Goal: Check status: Check status

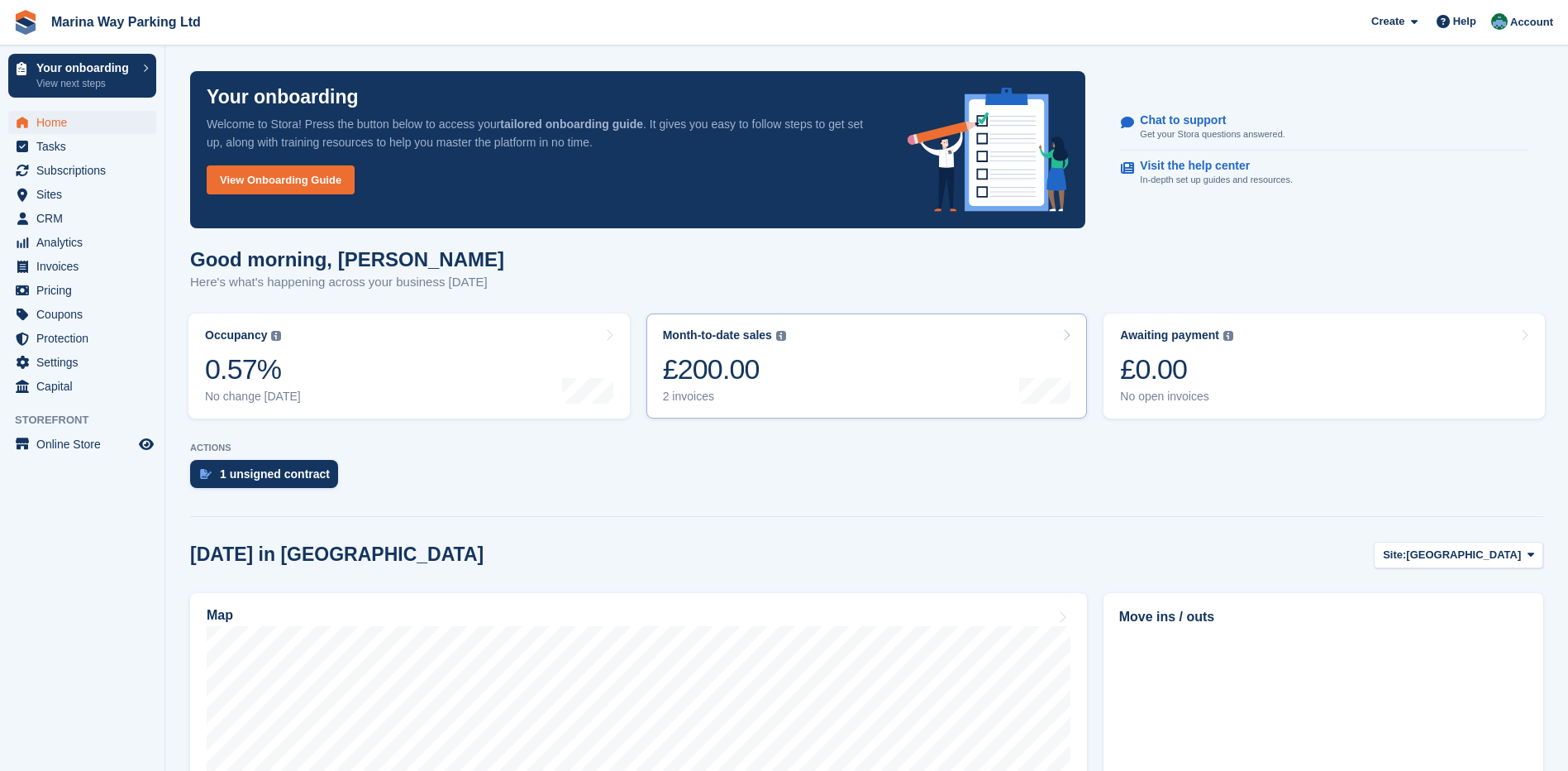
click at [733, 376] on div "£200.00" at bounding box center [725, 369] width 123 height 34
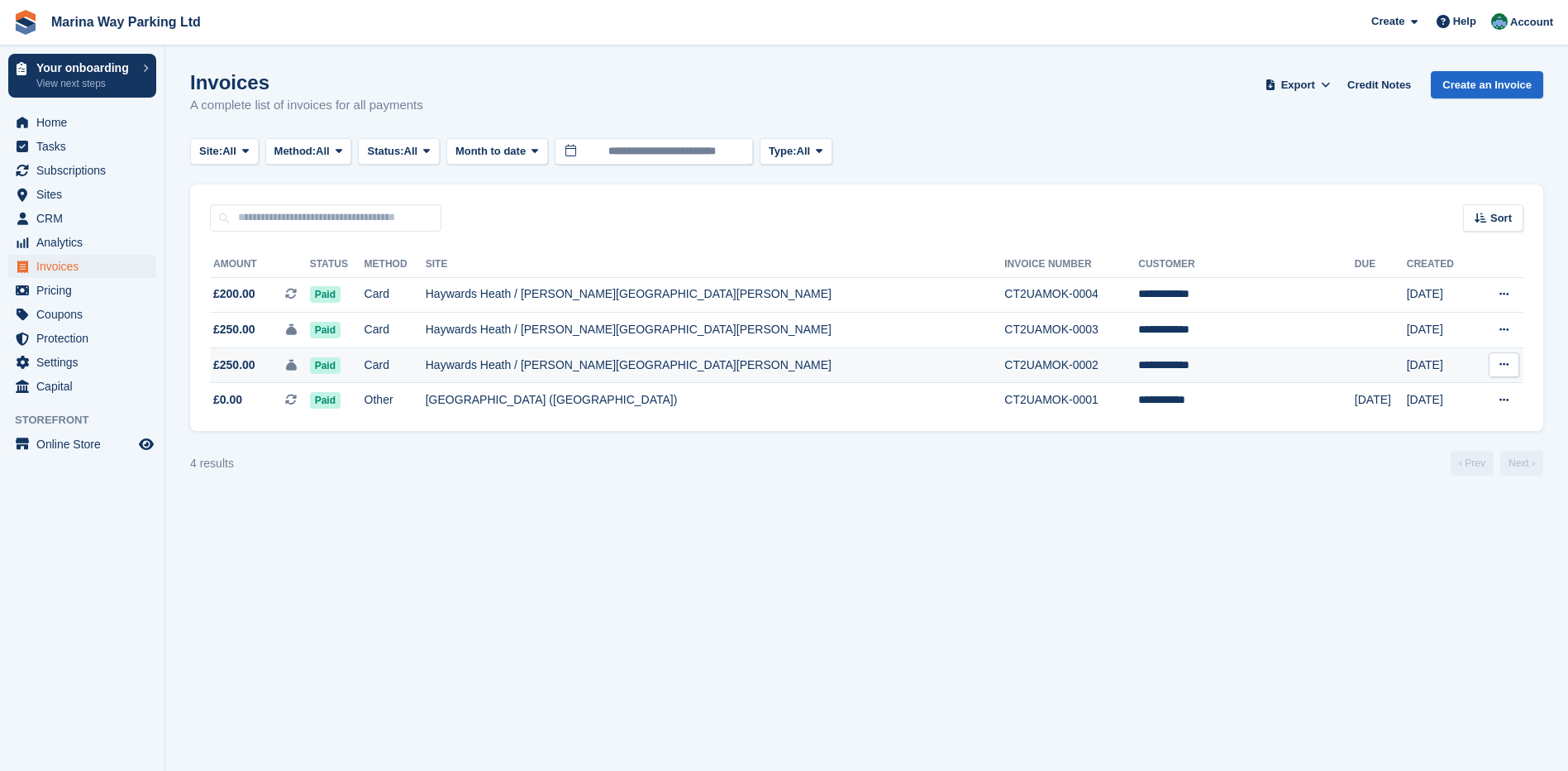
click at [1145, 369] on td "**********" at bounding box center [1247, 365] width 217 height 36
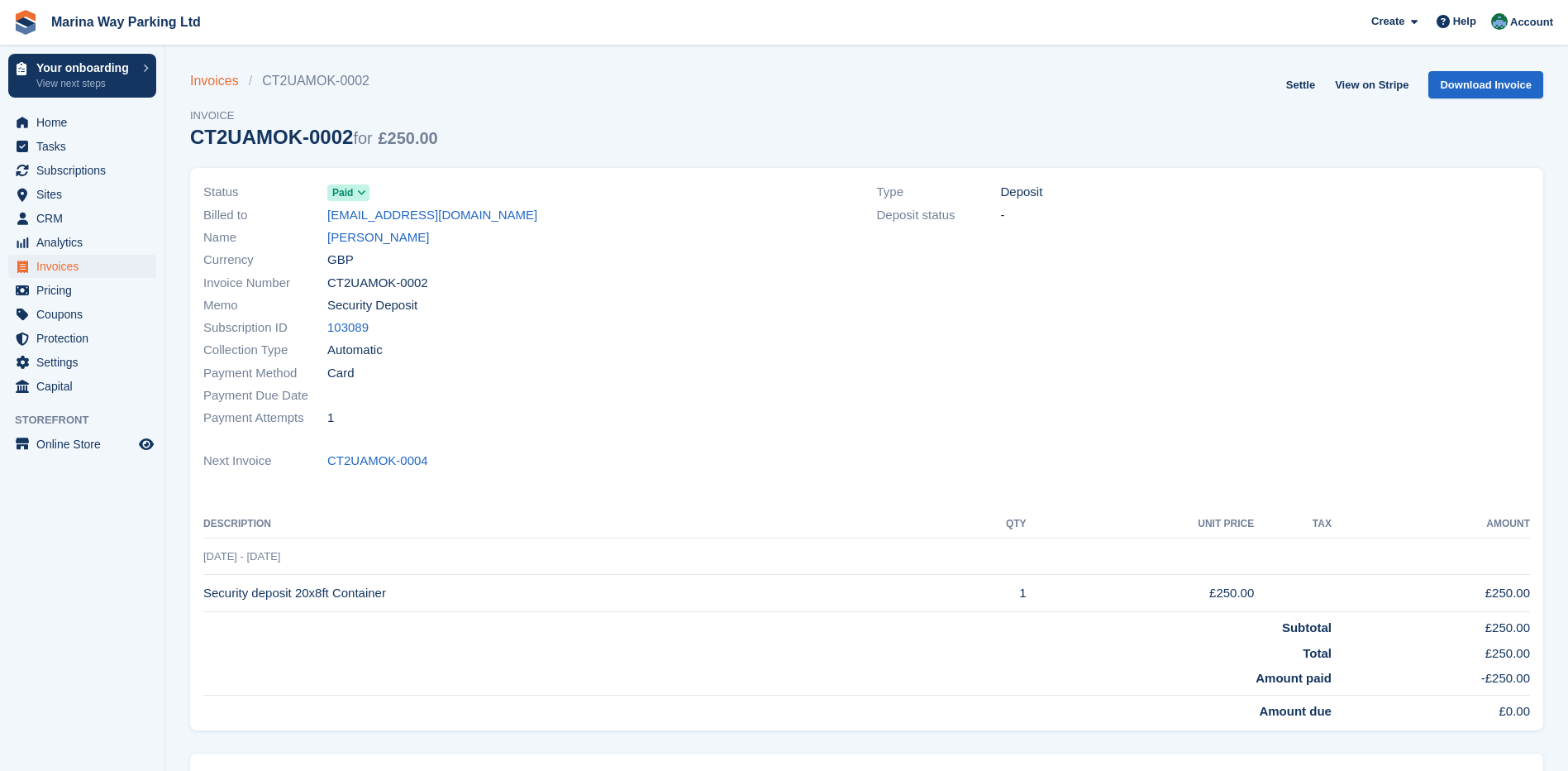
click at [218, 81] on link "Invoices" at bounding box center [219, 81] width 59 height 20
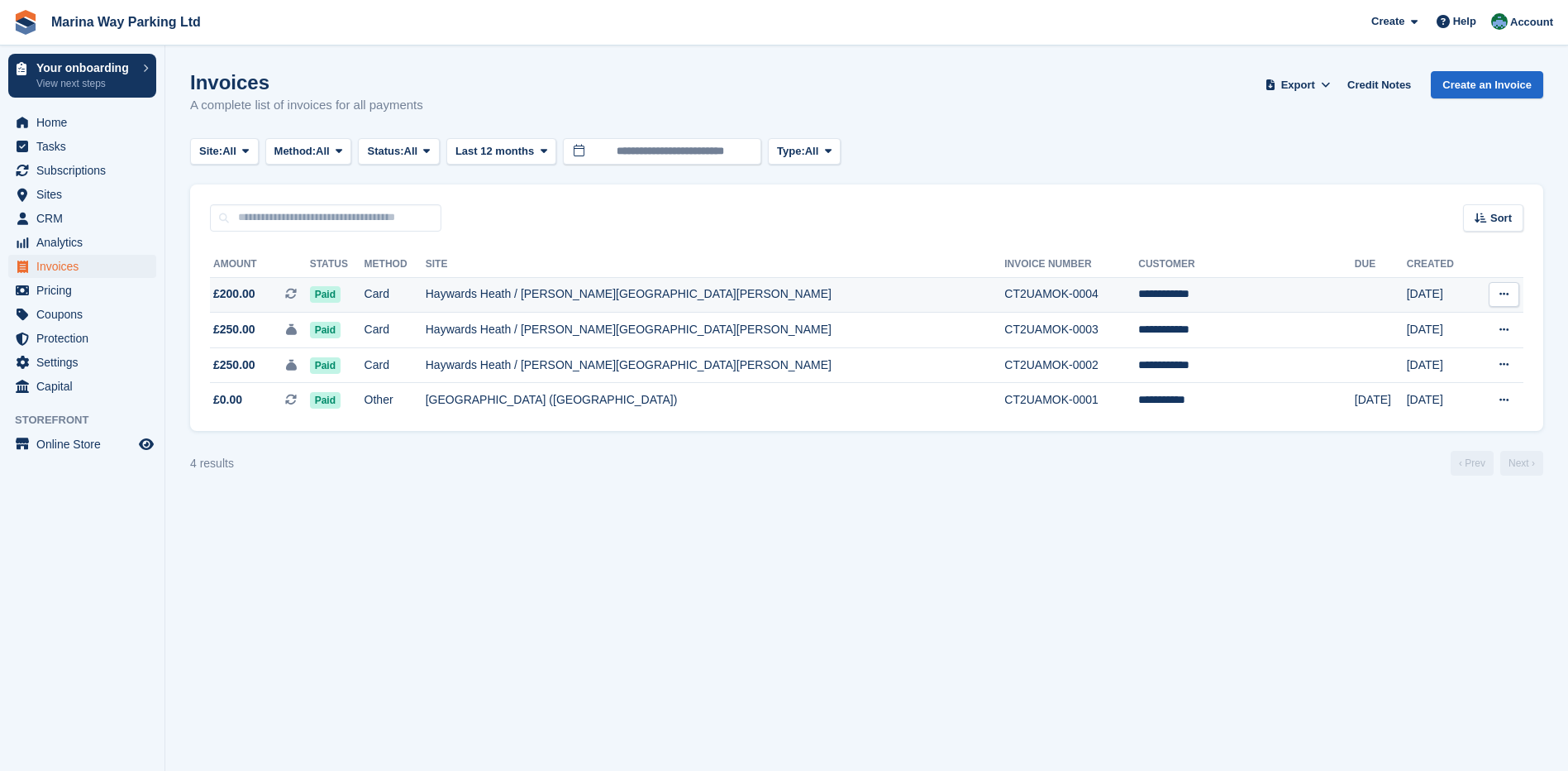
click at [1149, 294] on td "**********" at bounding box center [1247, 295] width 217 height 36
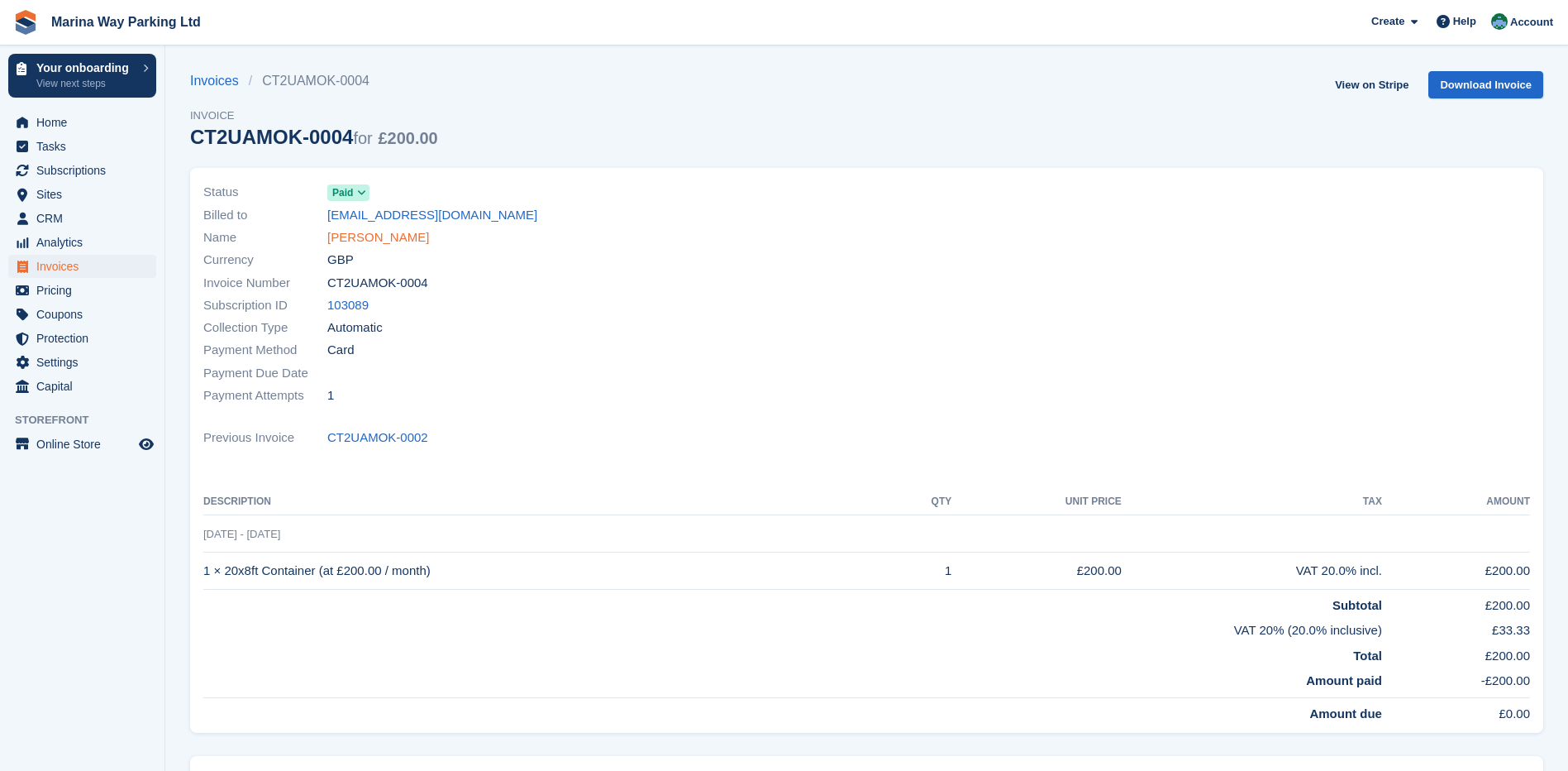
click at [349, 238] on link "Ashley evans" at bounding box center [378, 238] width 102 height 19
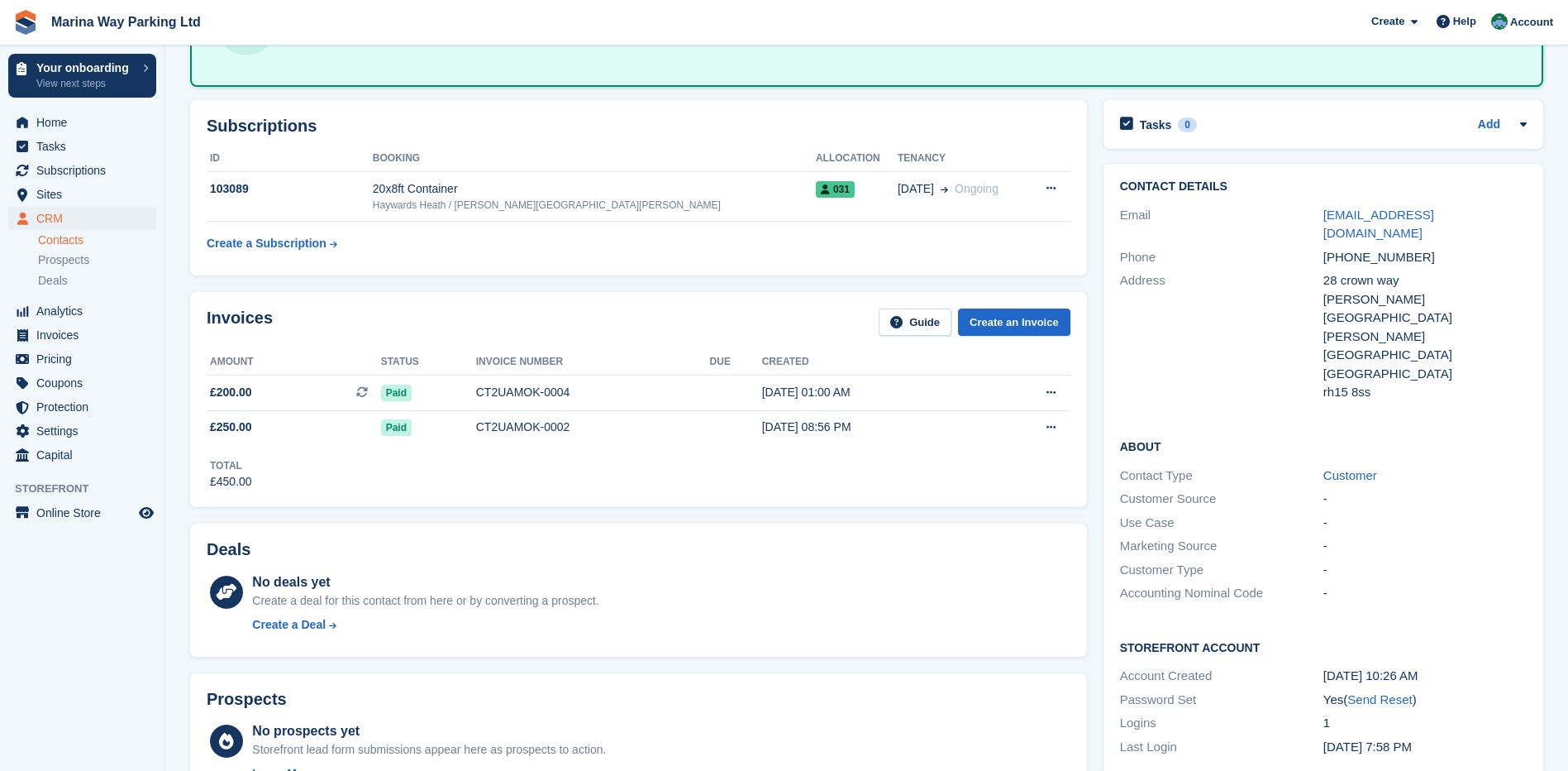
scroll to position [165, 0]
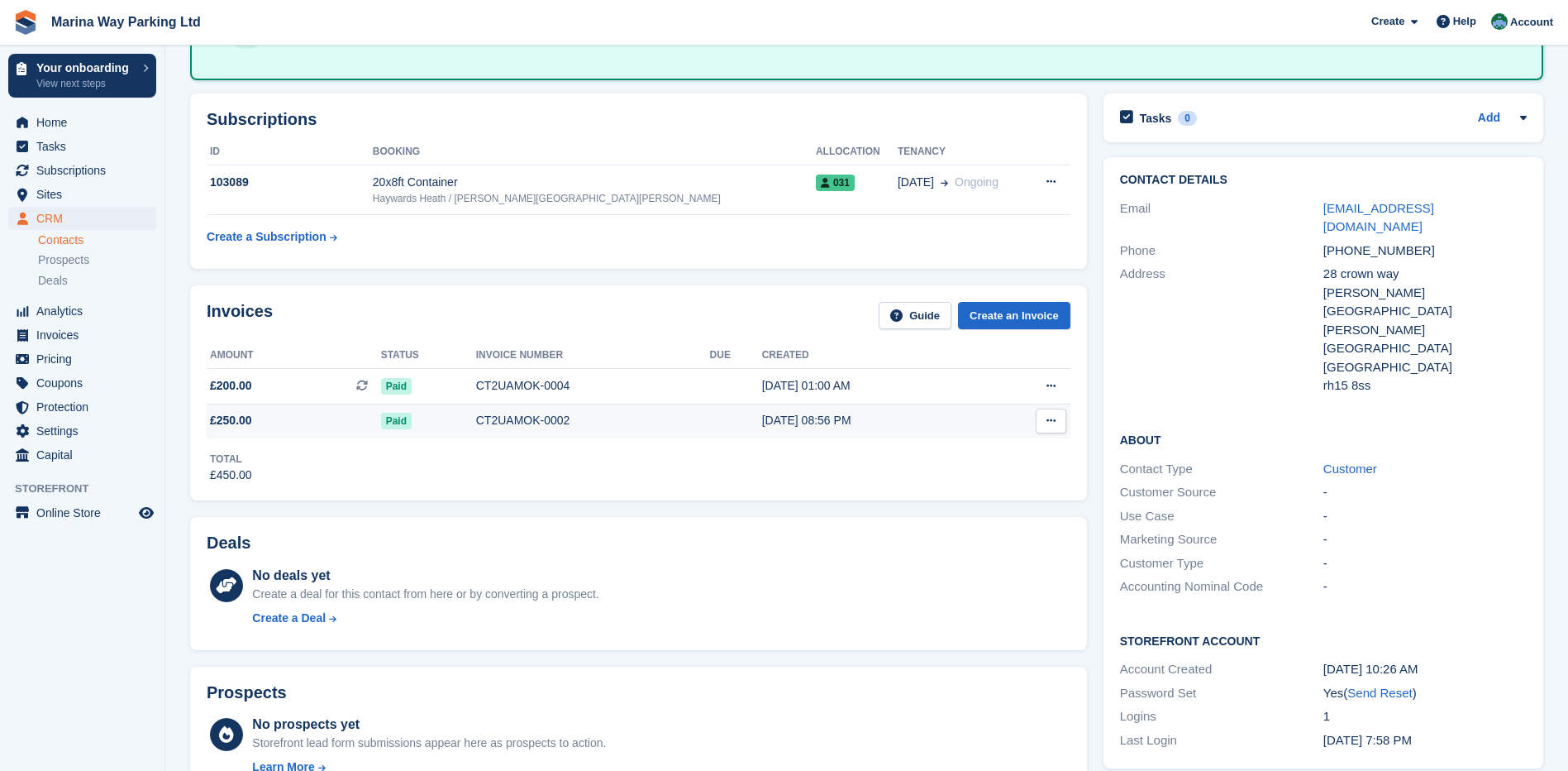
click at [683, 431] on td "CT2UAMOK-0002" at bounding box center [593, 421] width 234 height 35
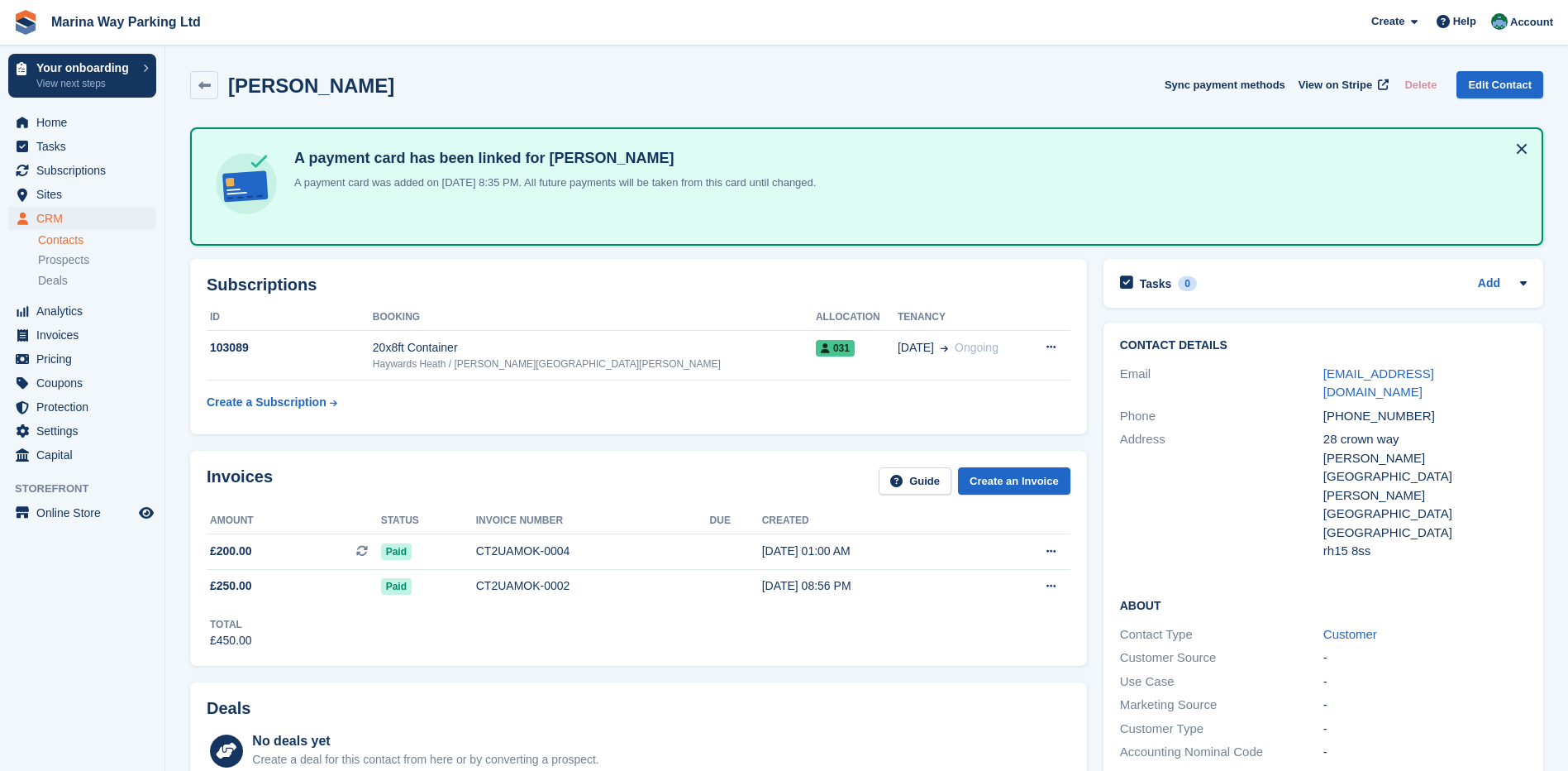
scroll to position [165, 0]
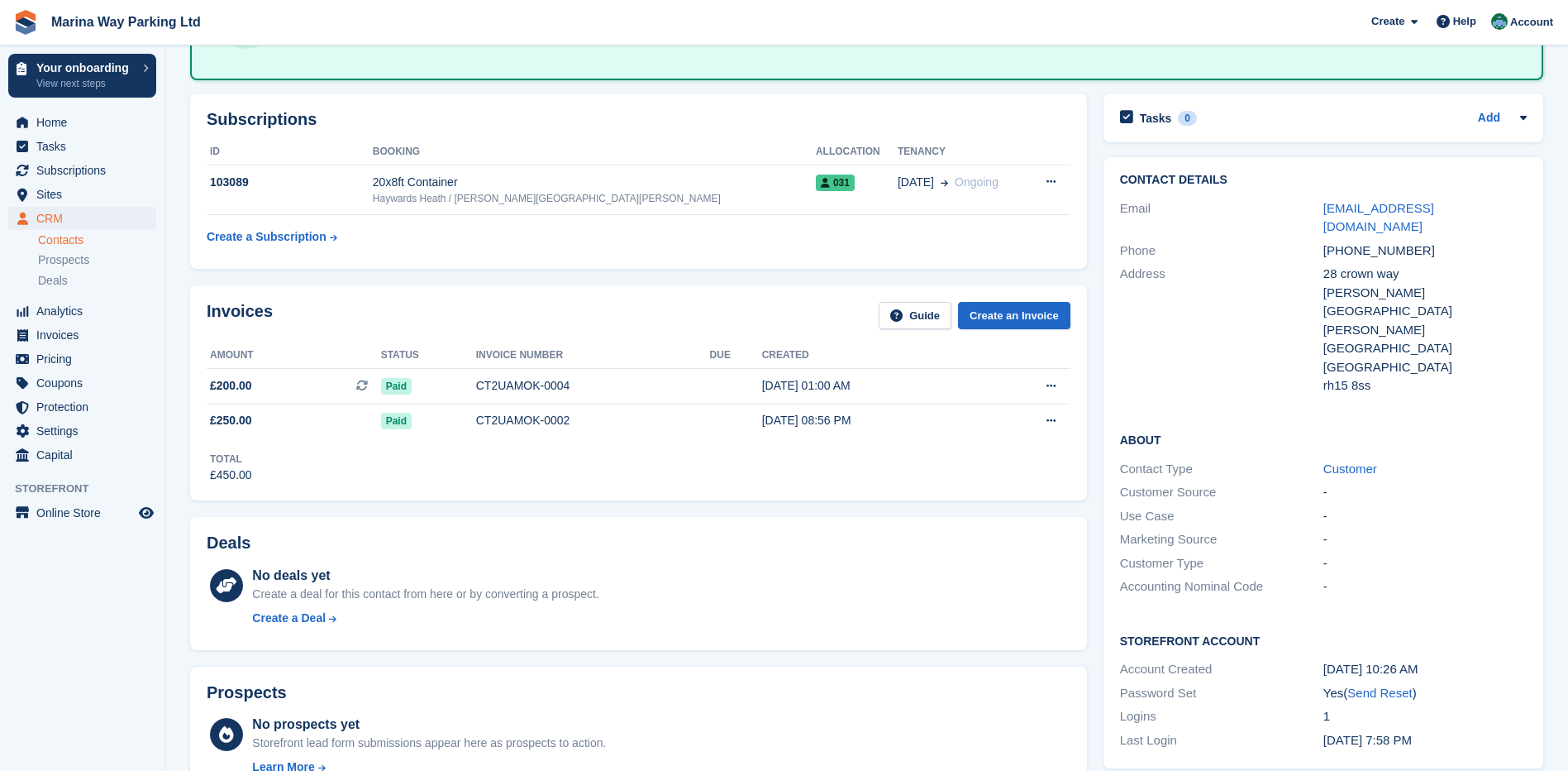
click at [1099, 515] on div "Contact Details Email [EMAIL_ADDRESS][DOMAIN_NAME] Phone [PHONE_NUMBER] Address…" at bounding box center [1322, 463] width 456 height 628
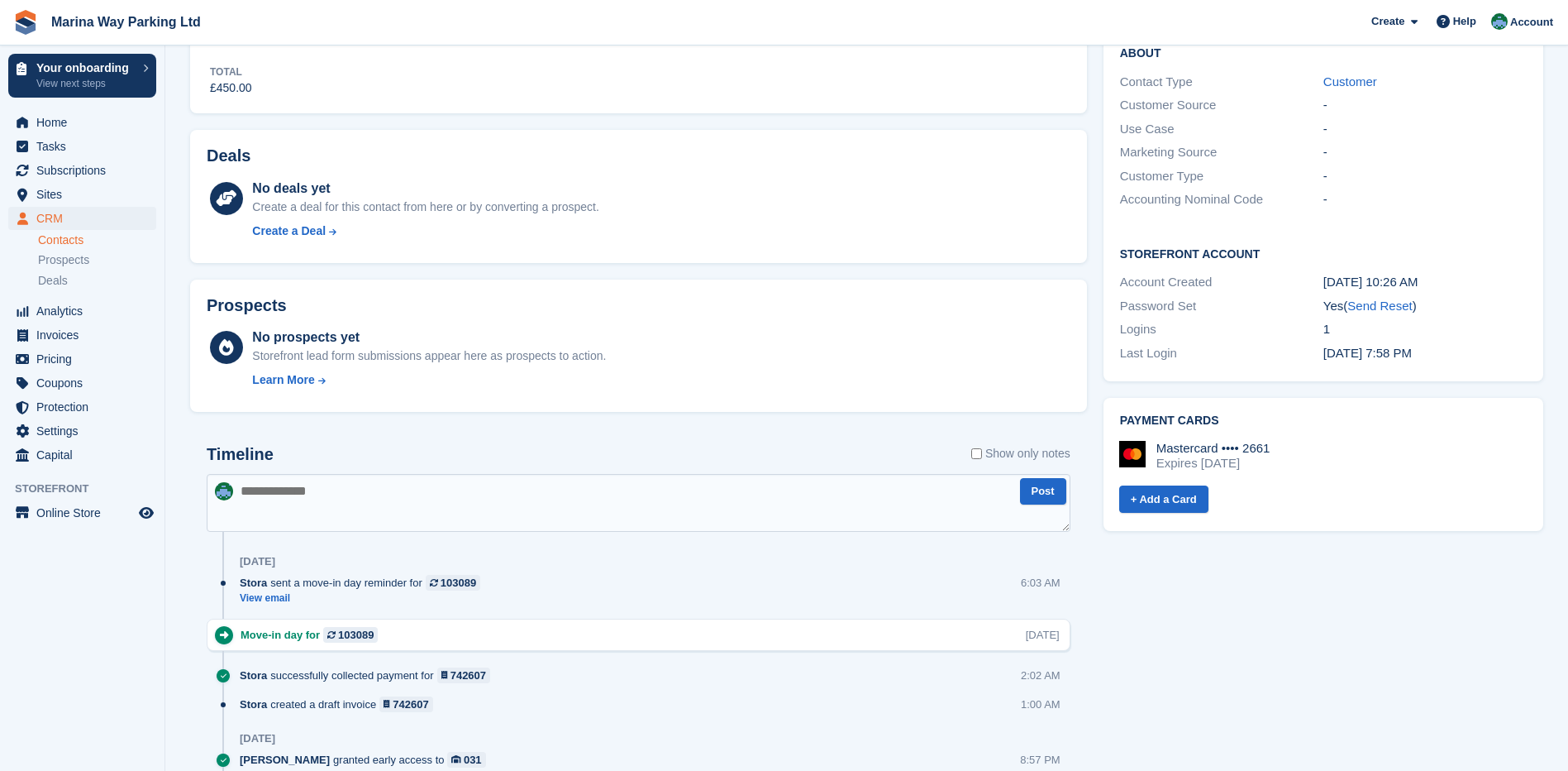
scroll to position [744, 0]
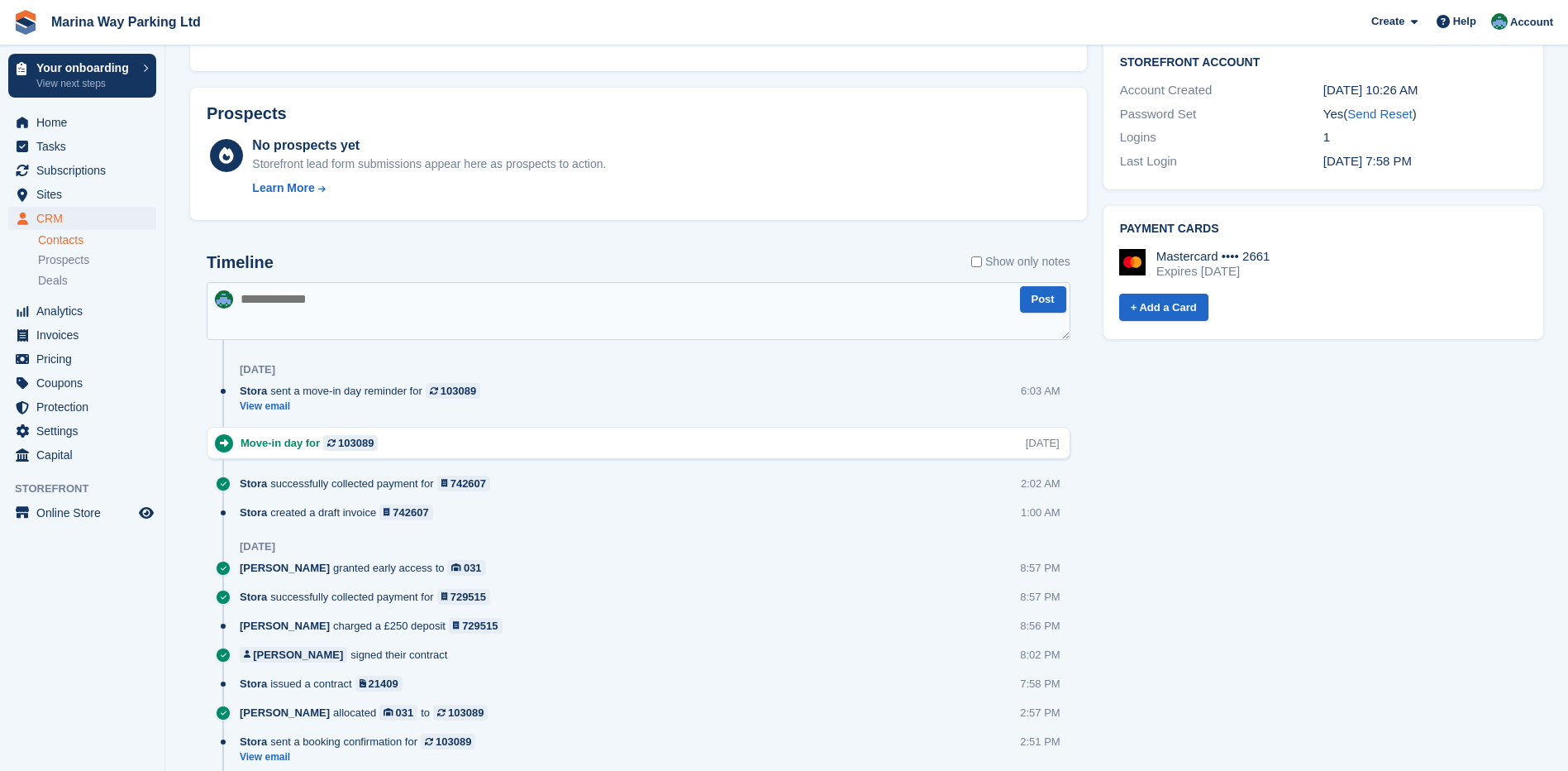
click at [181, 384] on div "Subscriptions ID Booking Allocation Tenancy 103089 20x8ft Container Haywards He…" at bounding box center [638, 229] width 914 height 1444
click at [1135, 397] on div "Tasks 0 Add No tasks related to Ashley evans Contact Details Email ashleyevans3…" at bounding box center [1322, 229] width 456 height 1444
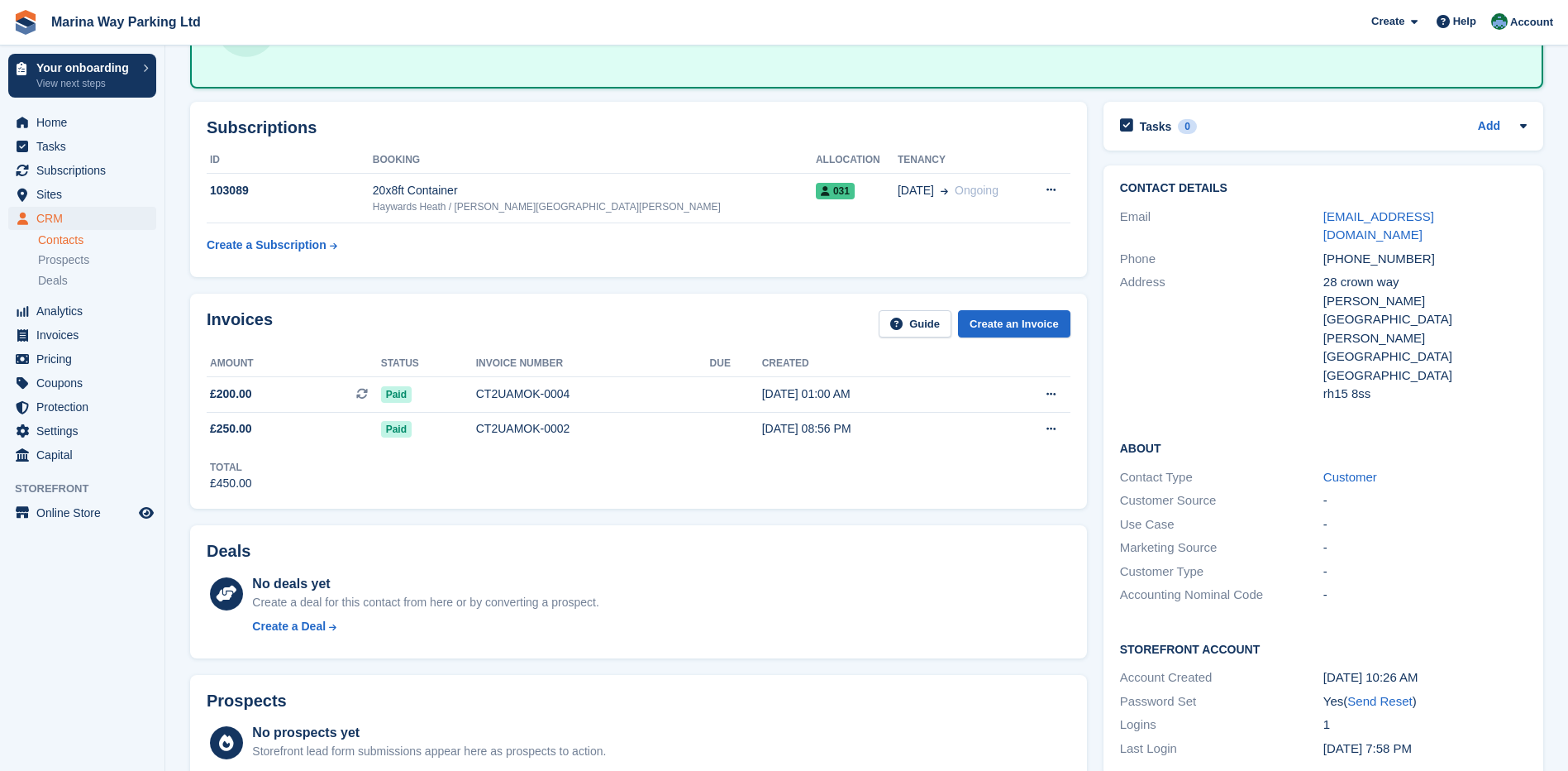
scroll to position [0, 0]
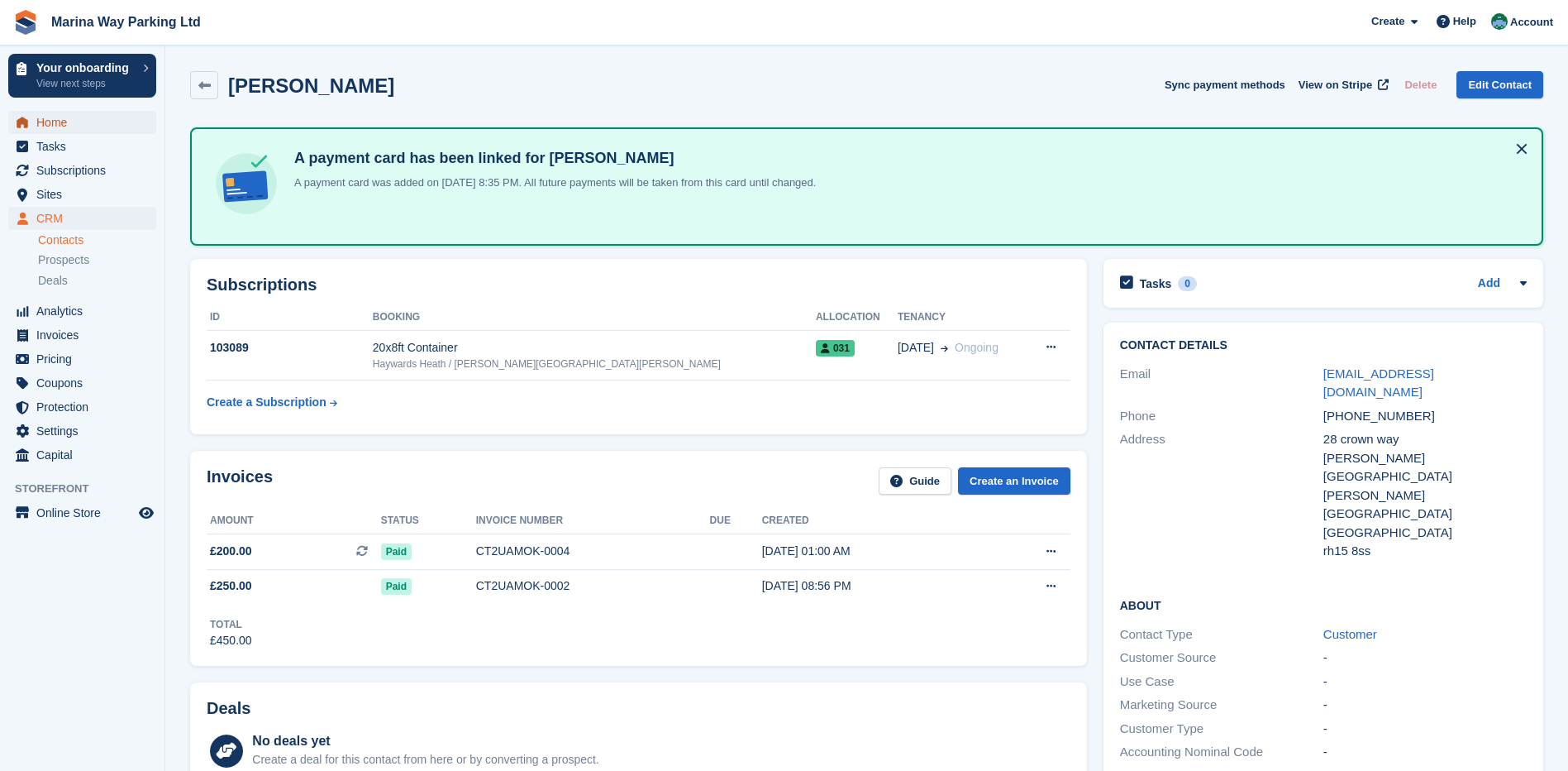
click at [57, 118] on span "Home" at bounding box center [85, 122] width 99 height 23
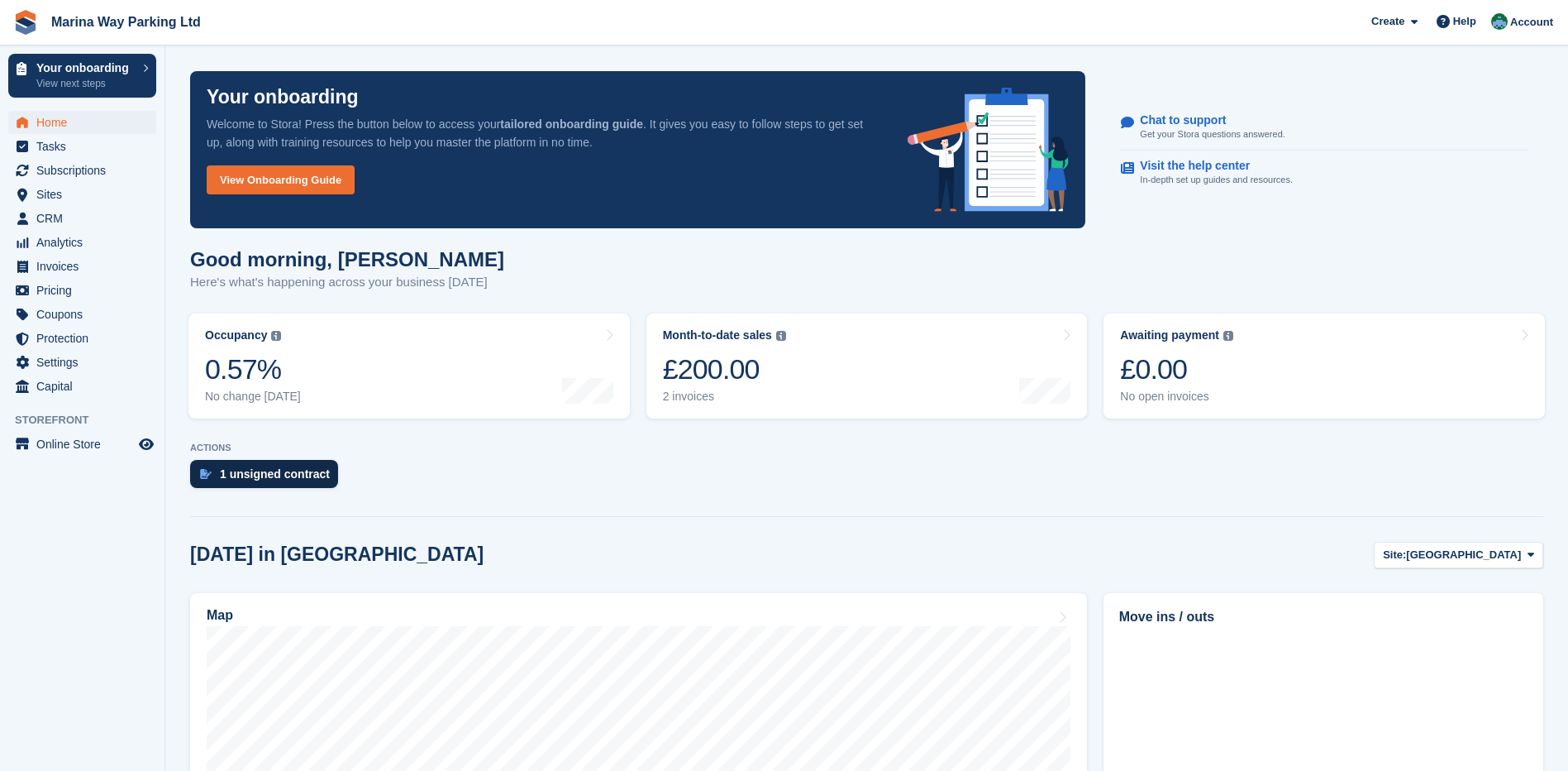
click at [292, 475] on div "1 unsigned contract" at bounding box center [274, 474] width 110 height 13
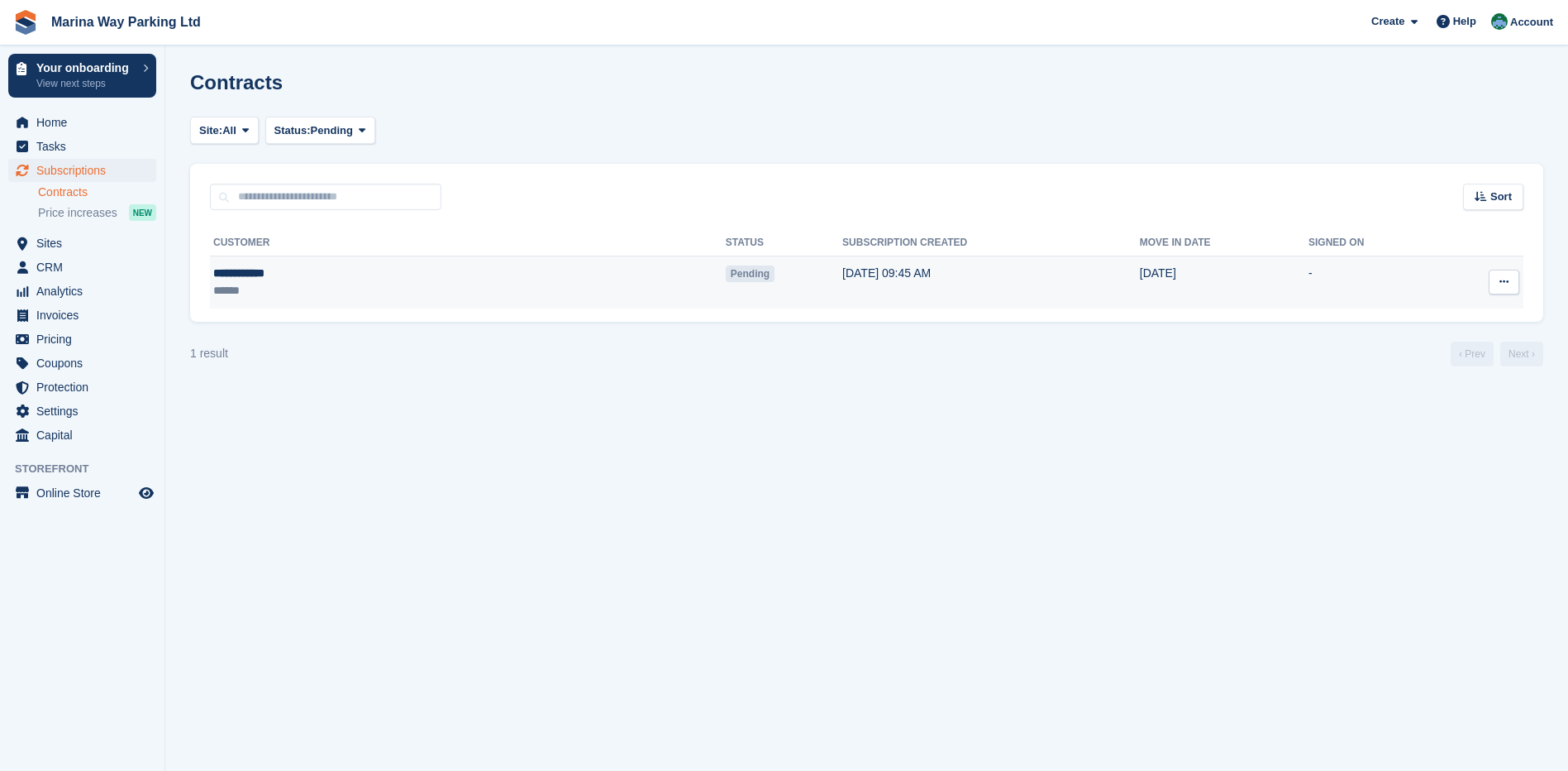
click at [243, 271] on div "**********" at bounding box center [320, 274] width 213 height 17
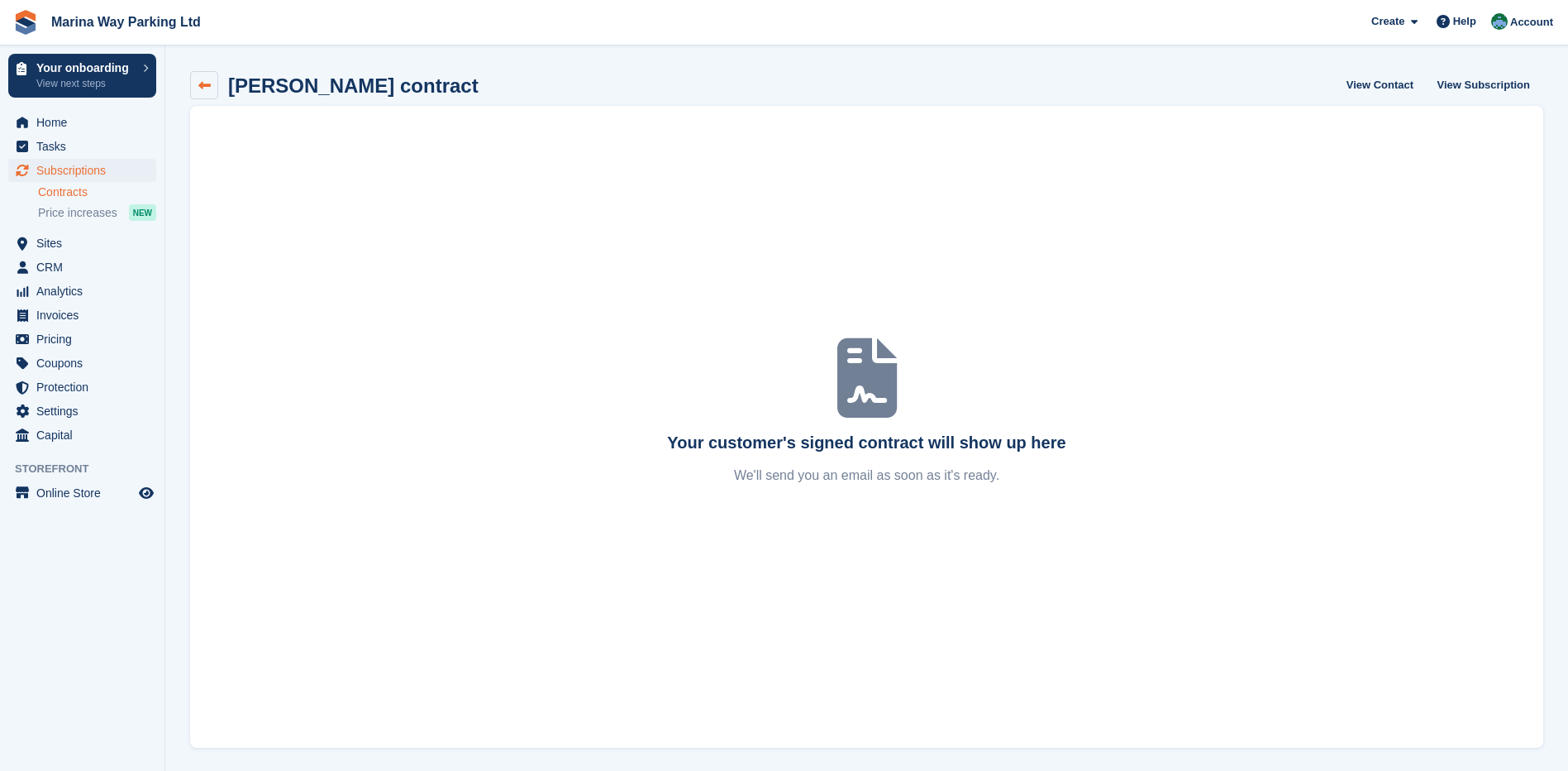
click at [206, 86] on icon at bounding box center [204, 85] width 12 height 12
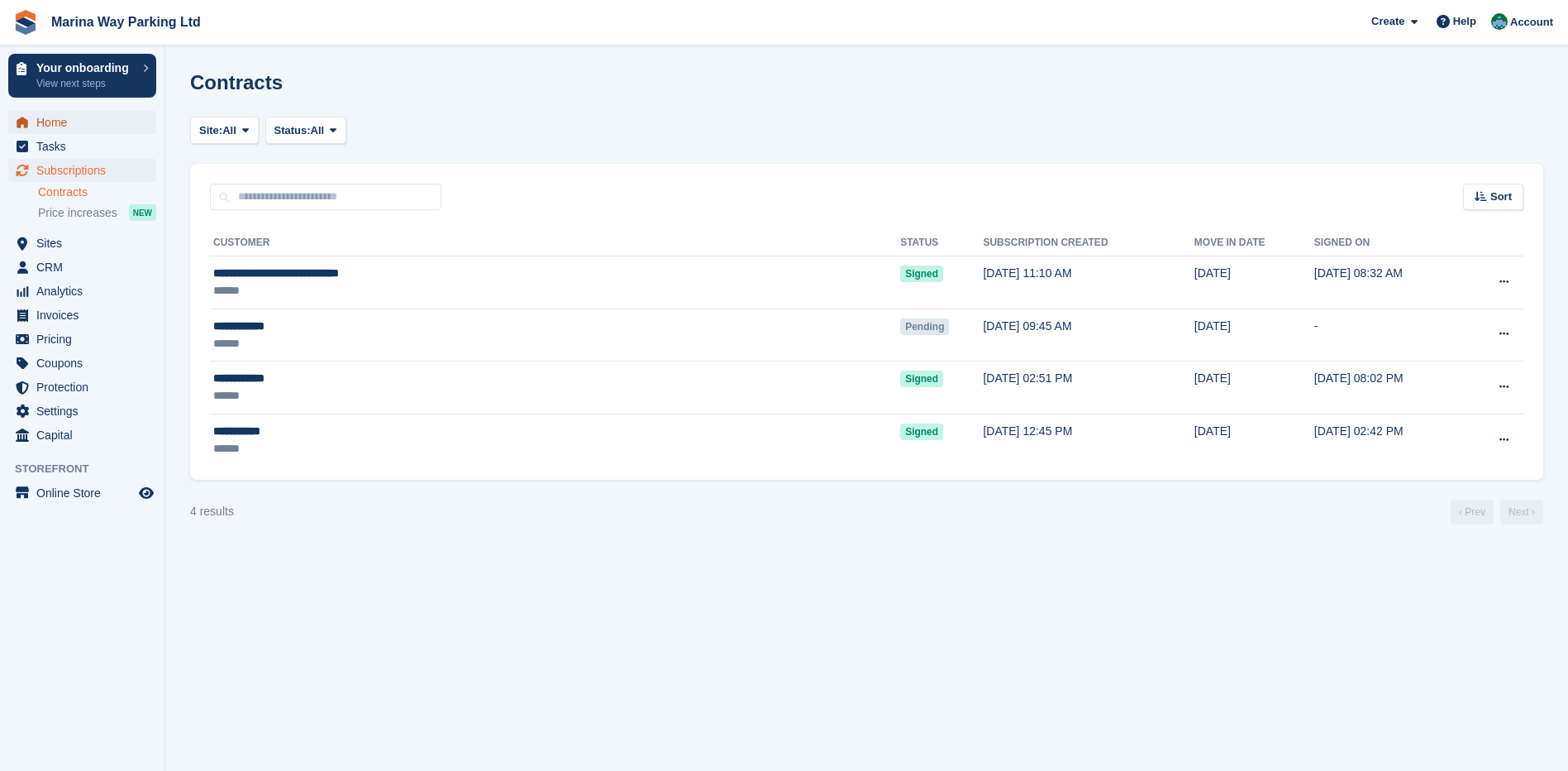
click at [53, 123] on span "Home" at bounding box center [85, 122] width 99 height 23
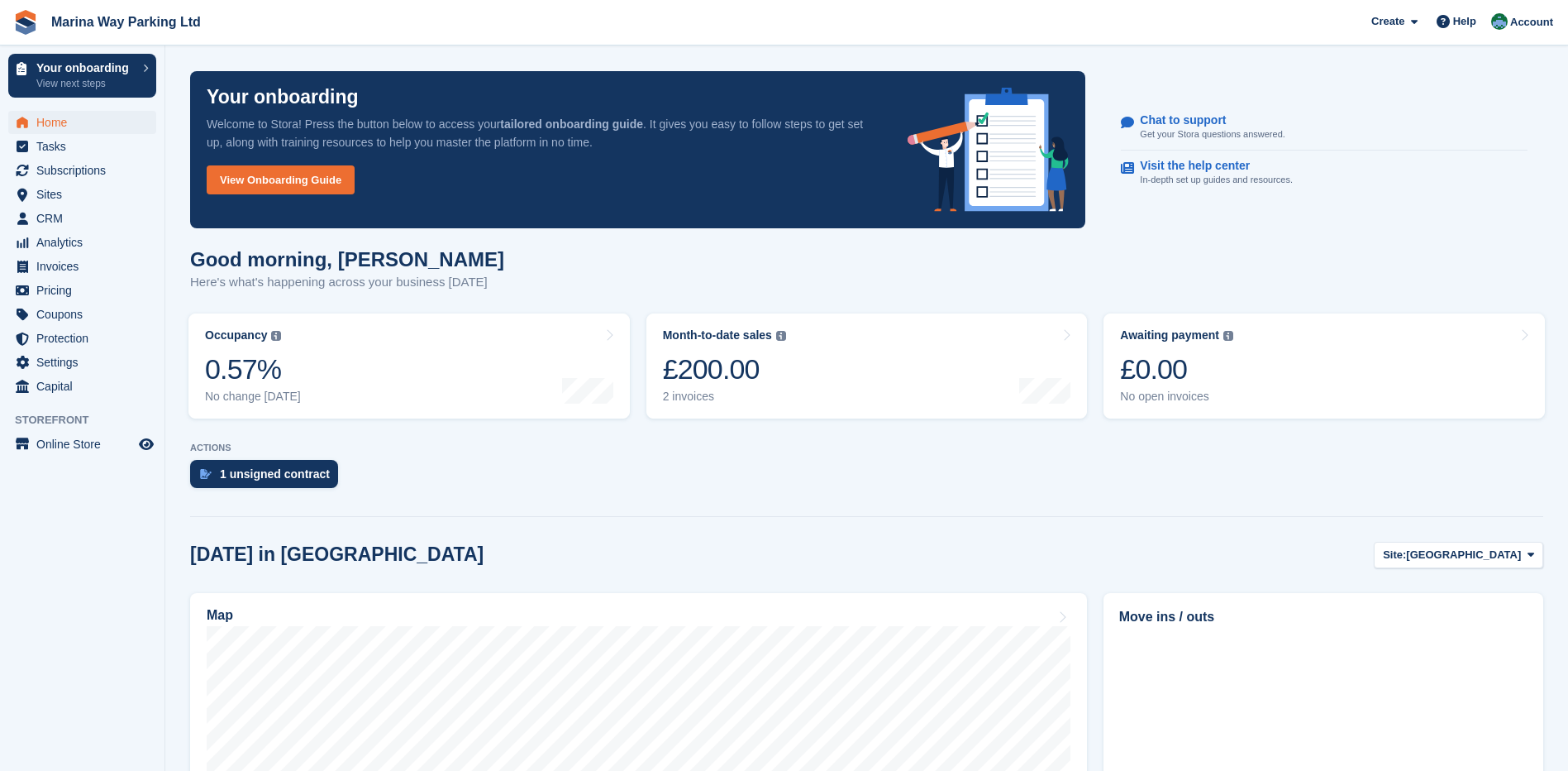
click at [1412, 253] on div "Good morning, [PERSON_NAME] Here's what's happening across your business [DATE]" at bounding box center [867, 279] width 1353 height 63
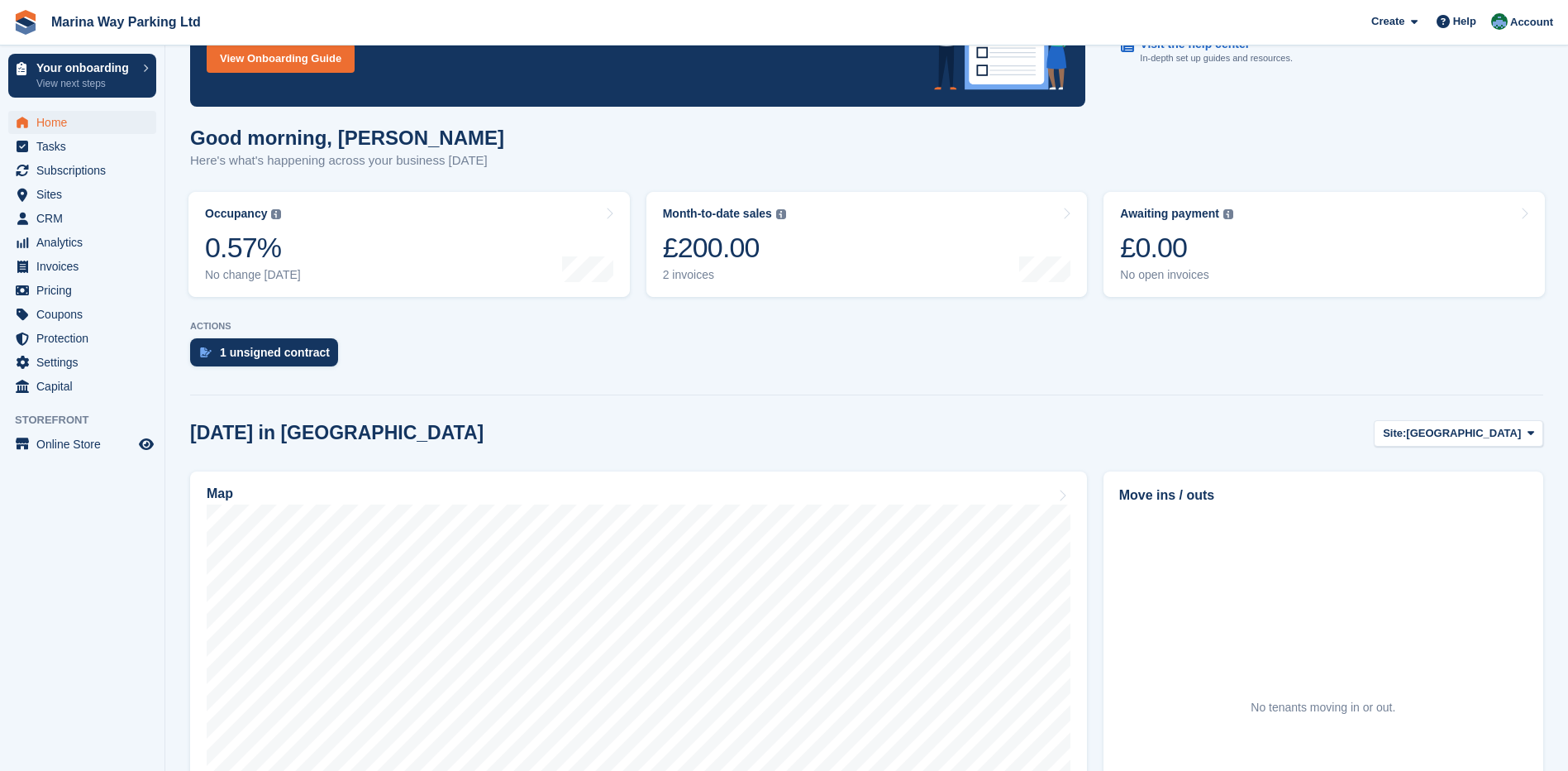
scroll to position [248, 0]
